Goal: Check status: Check status

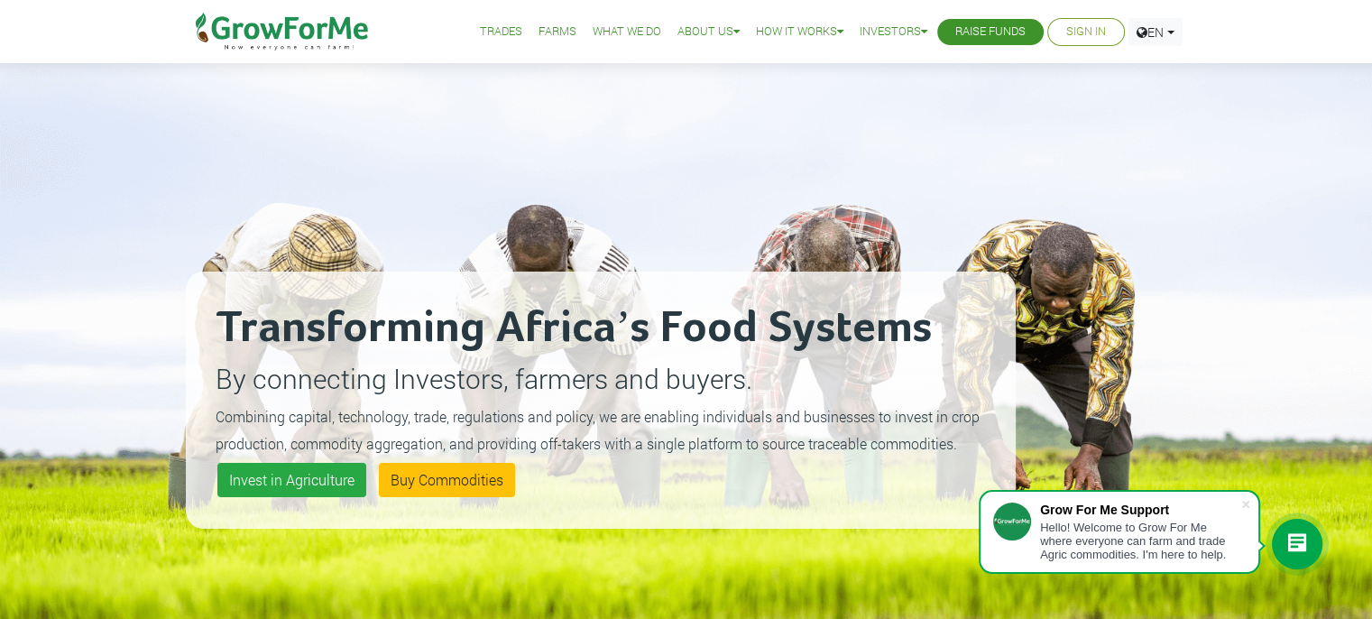
click at [1072, 37] on link "Sign In" at bounding box center [1086, 32] width 40 height 19
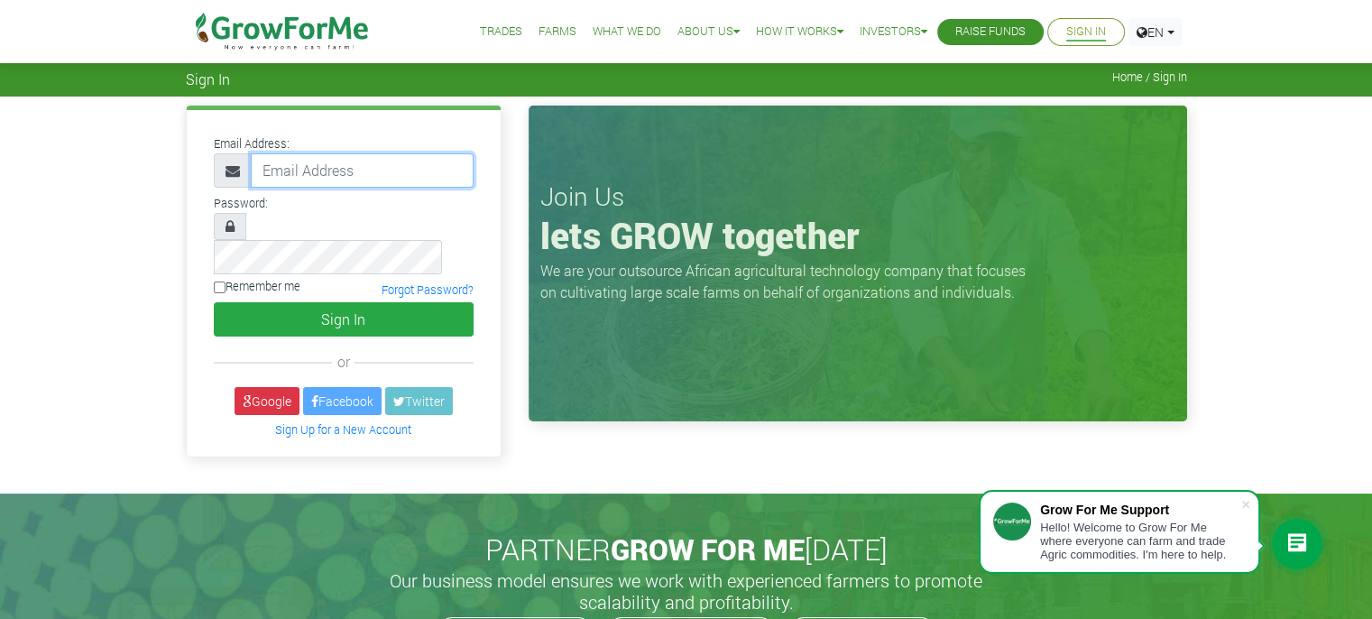
click at [418, 178] on input "email" at bounding box center [362, 170] width 223 height 34
type input "awusiemmanuel604@gmail.com"
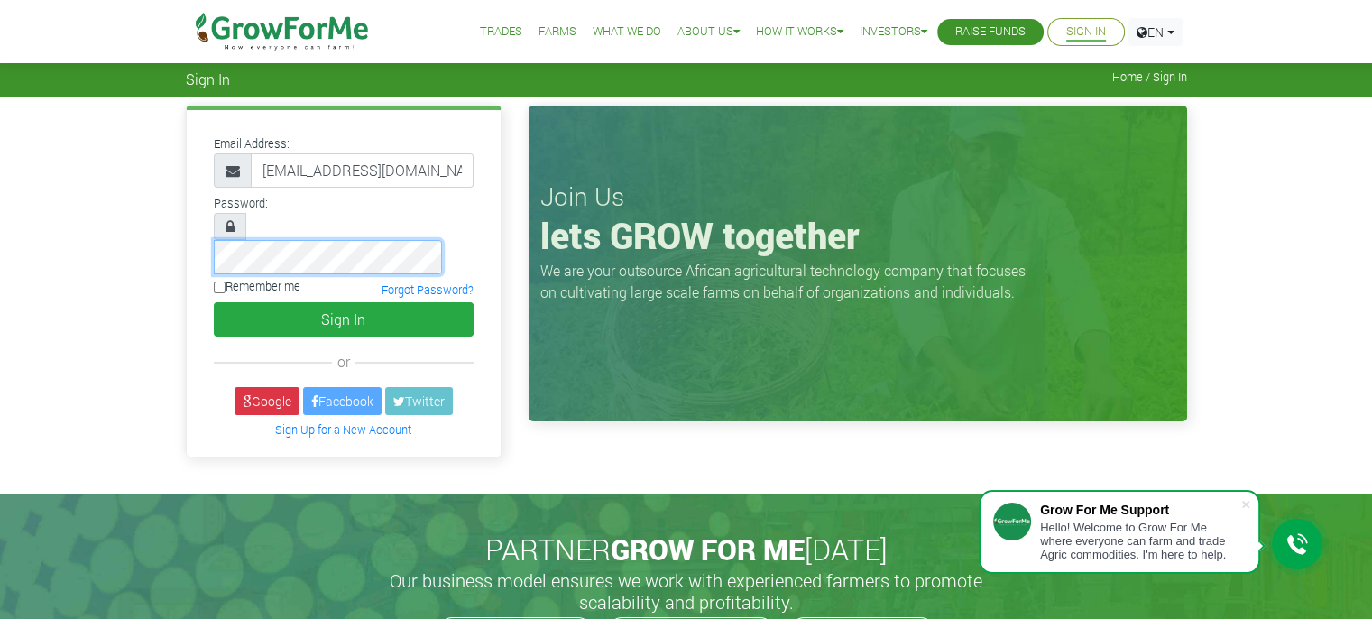
click at [214, 302] on button "Sign In" at bounding box center [344, 319] width 260 height 34
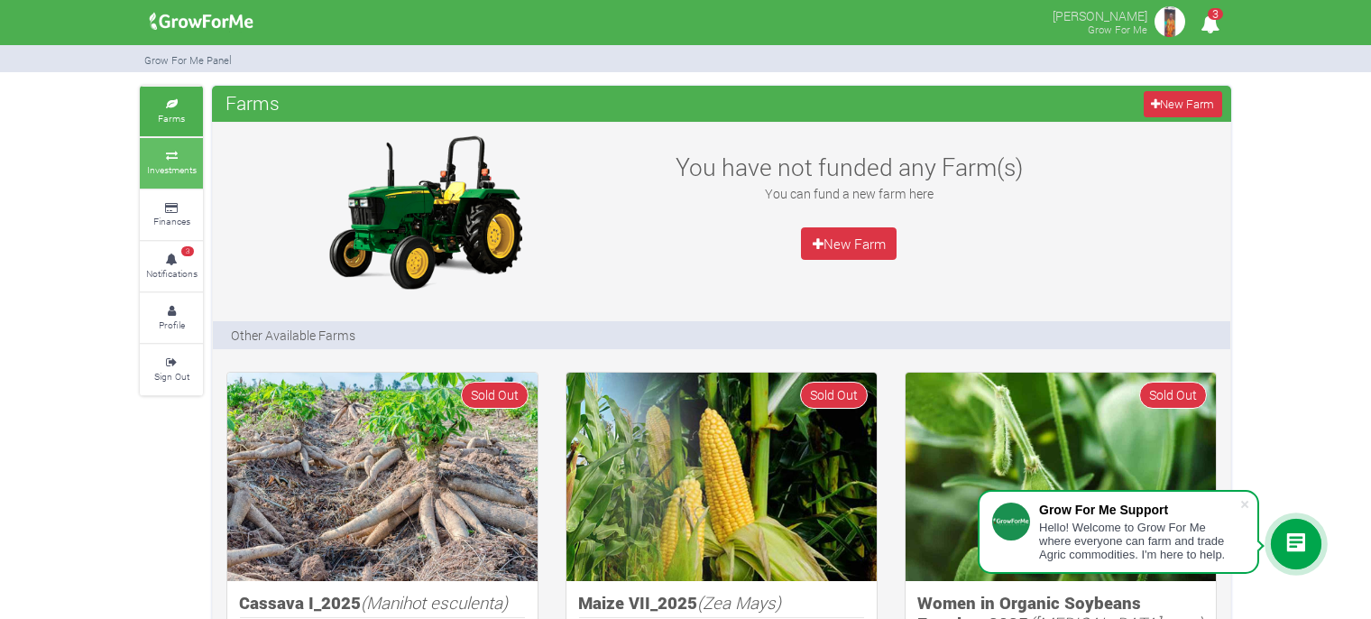
click at [186, 167] on small "Investments" at bounding box center [172, 169] width 50 height 13
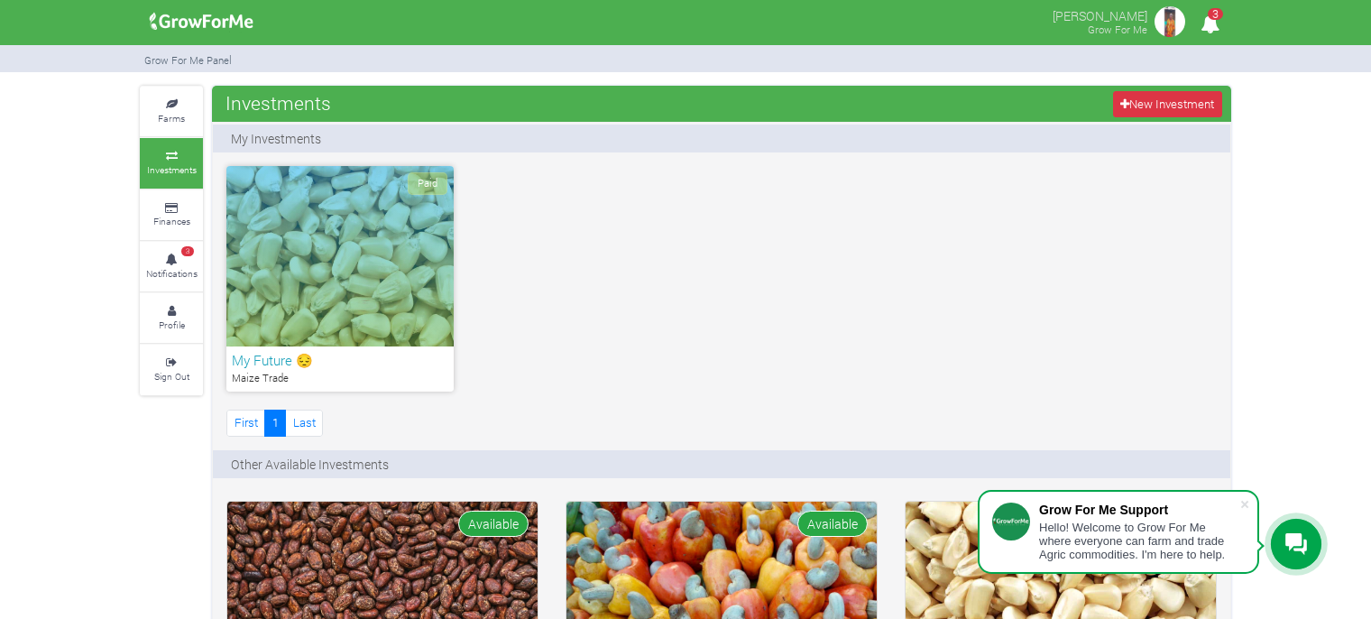
click at [324, 257] on div "Paid" at bounding box center [339, 256] width 227 height 180
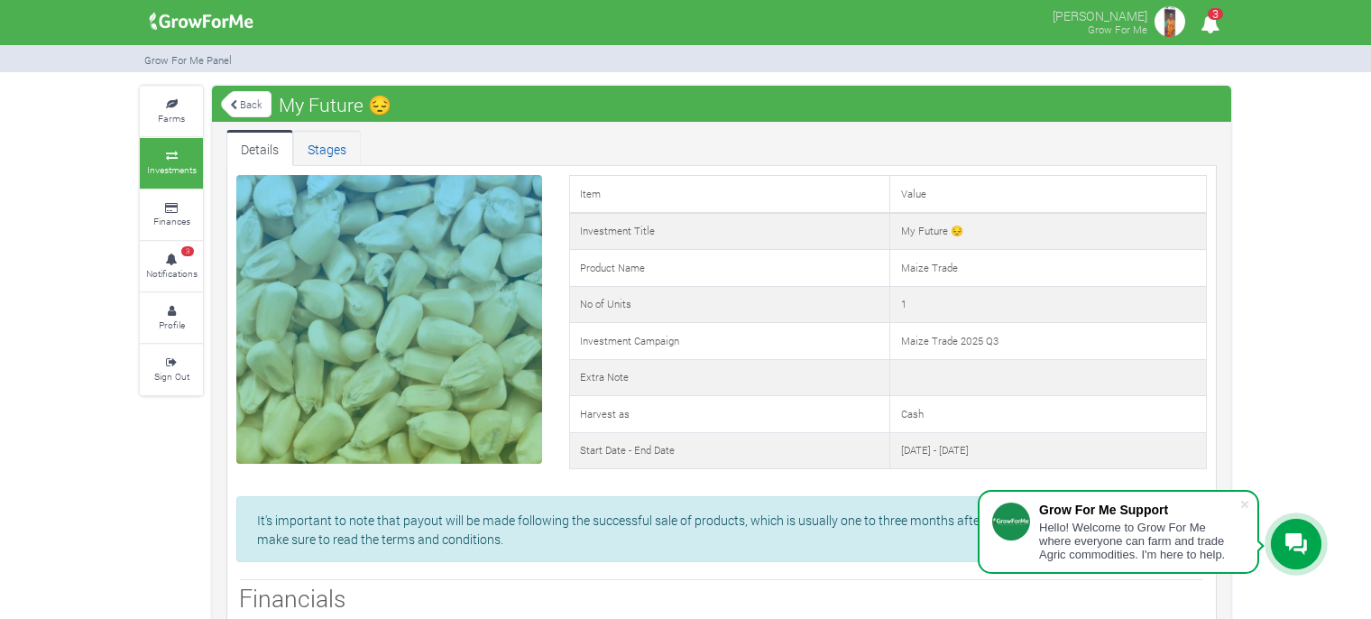
click at [329, 140] on link "Stages" at bounding box center [327, 148] width 68 height 36
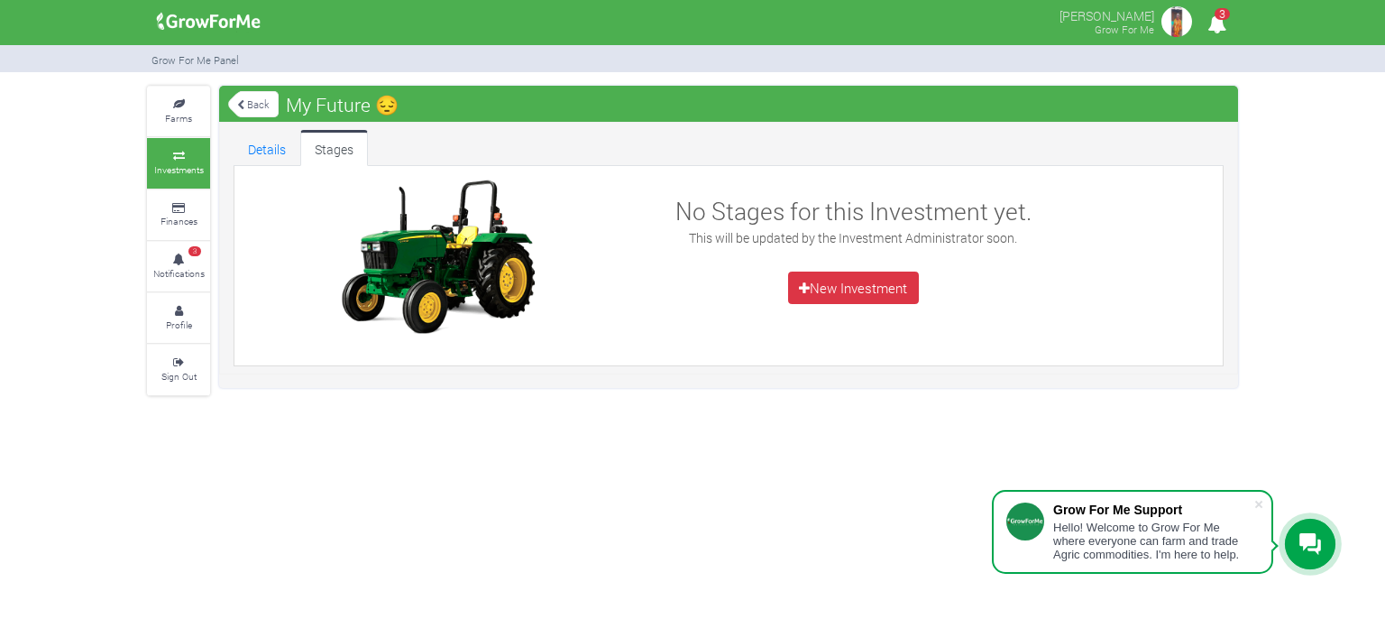
click at [327, 145] on link "Stages" at bounding box center [334, 148] width 68 height 36
click at [170, 358] on icon at bounding box center [179, 362] width 54 height 9
